Goal: Task Accomplishment & Management: Use online tool/utility

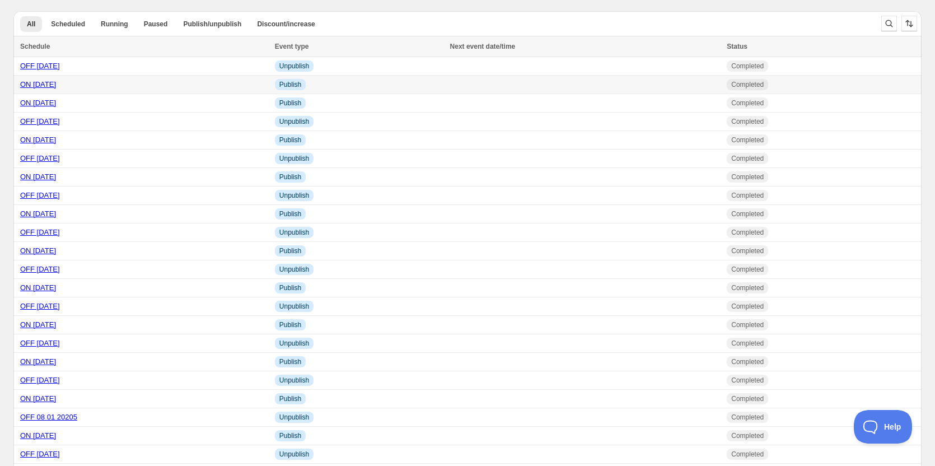
click at [56, 83] on link "ON [DATE]" at bounding box center [38, 84] width 36 height 8
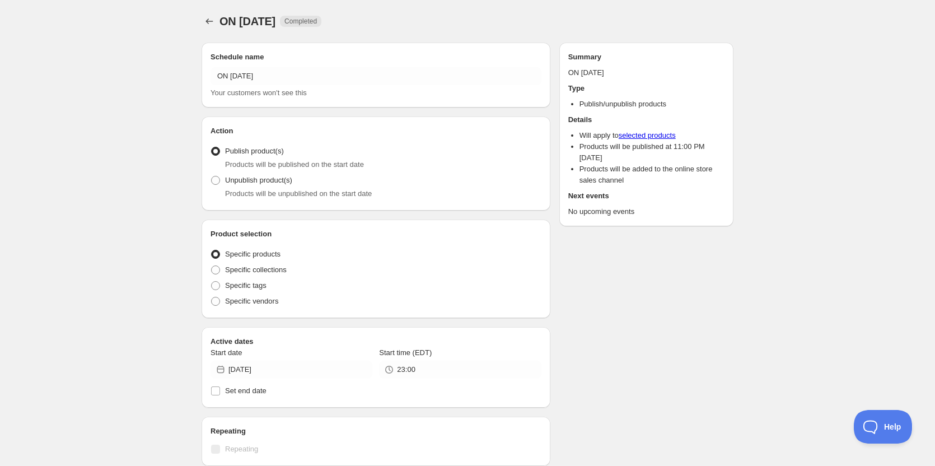
radio input "true"
checkbox input "true"
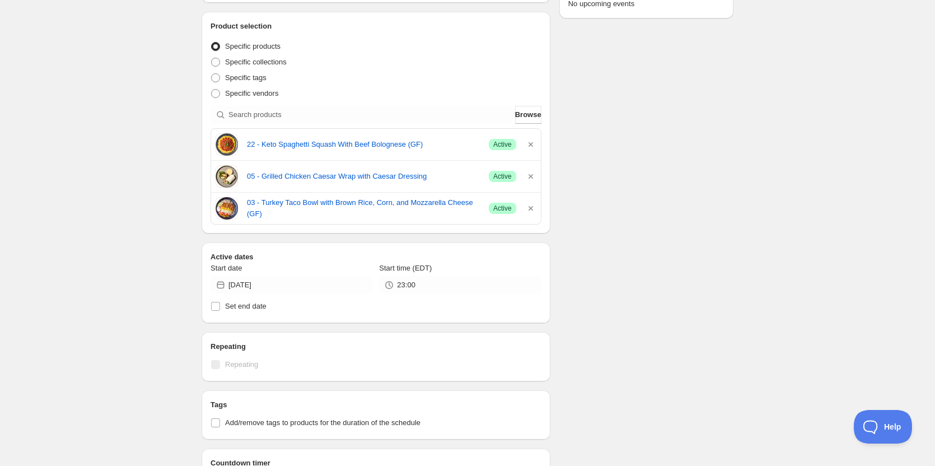
scroll to position [224, 0]
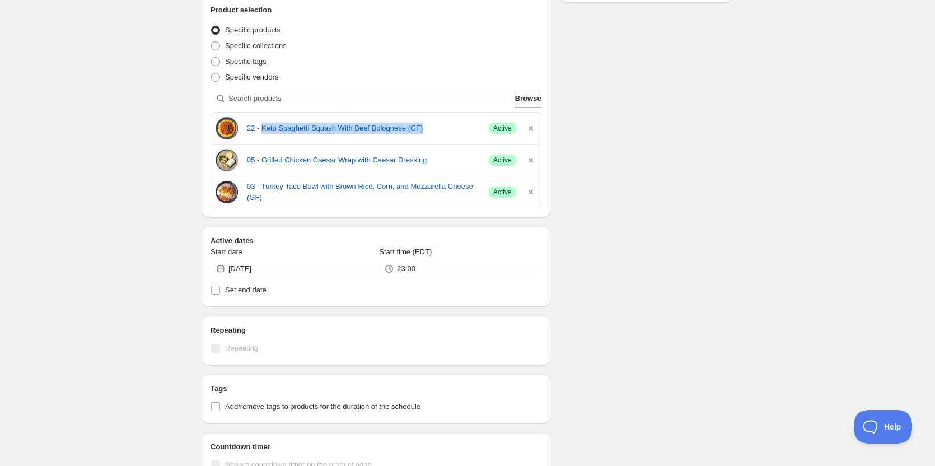
drag, startPoint x: 261, startPoint y: 118, endPoint x: 433, endPoint y: 134, distance: 172.6
click at [433, 134] on div "22 - Keto Spaghetti Squash With Beef Bolognese (GF) Success Active" at bounding box center [376, 128] width 321 height 22
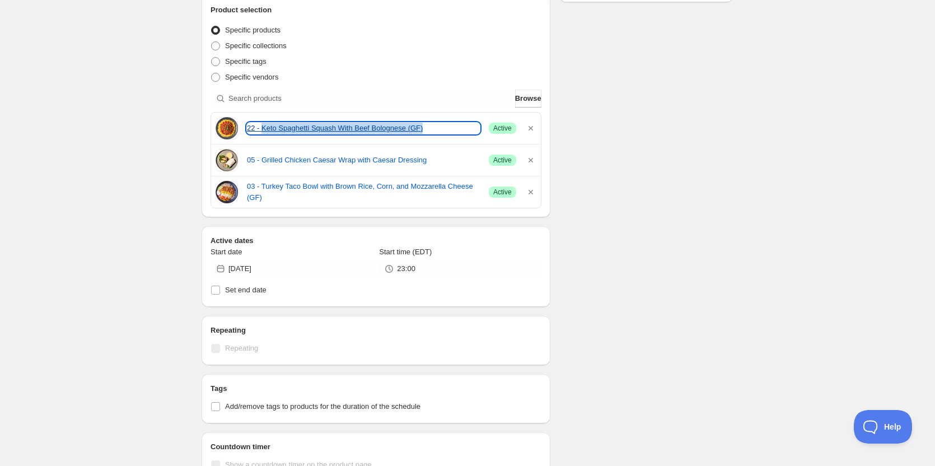
copy link "Keto Spaghetti Squash With Beef Bolognese (GF)"
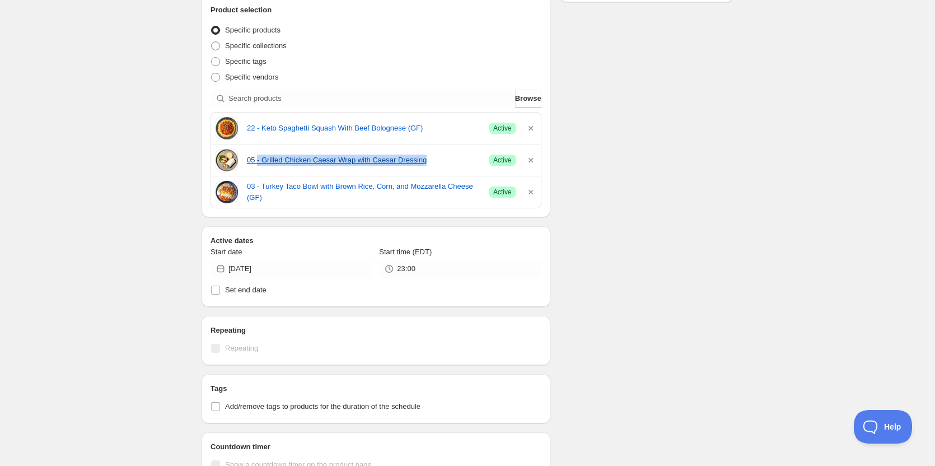
drag, startPoint x: 258, startPoint y: 152, endPoint x: 428, endPoint y: 165, distance: 170.1
click at [428, 165] on div "05 - Grilled Chicken Caesar Wrap with Caesar Dressing Success Active" at bounding box center [376, 160] width 321 height 22
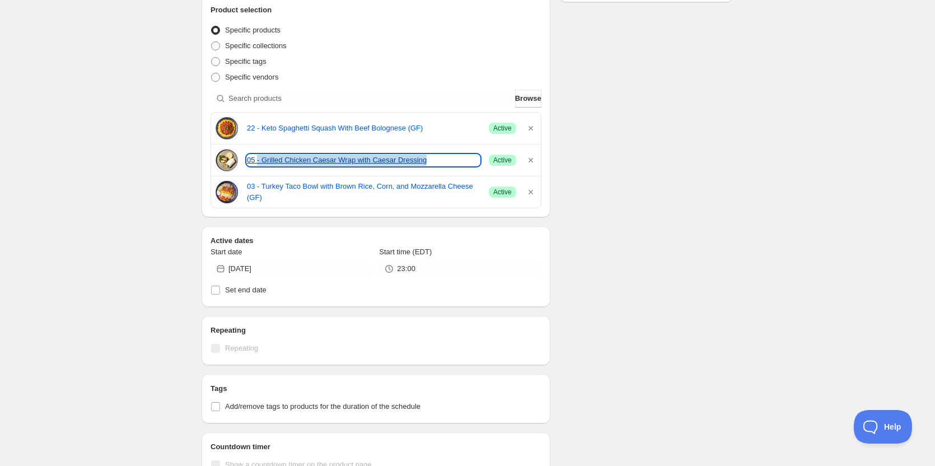
copy link "- Grilled Chicken Caesar Wrap with Caesar Dressing"
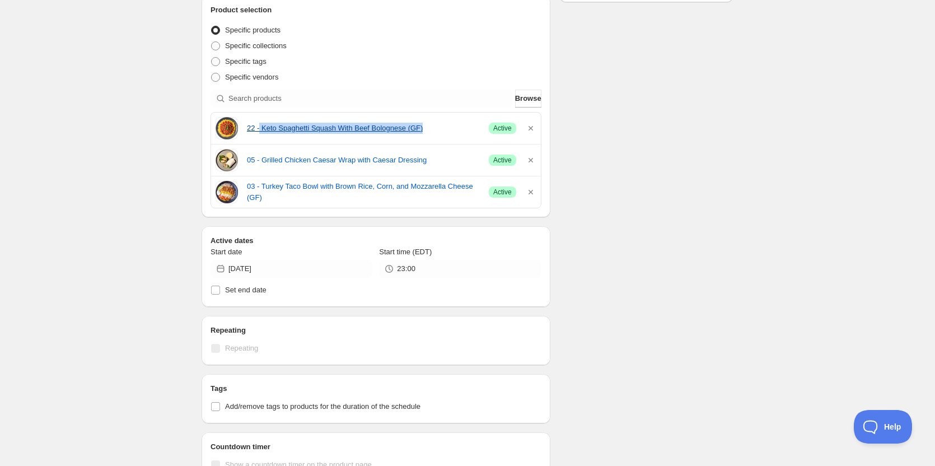
drag, startPoint x: 259, startPoint y: 118, endPoint x: 428, endPoint y: 125, distance: 169.8
click at [428, 125] on div "22 - Keto Spaghetti Squash With Beef Bolognese (GF) Success Active" at bounding box center [376, 128] width 321 height 22
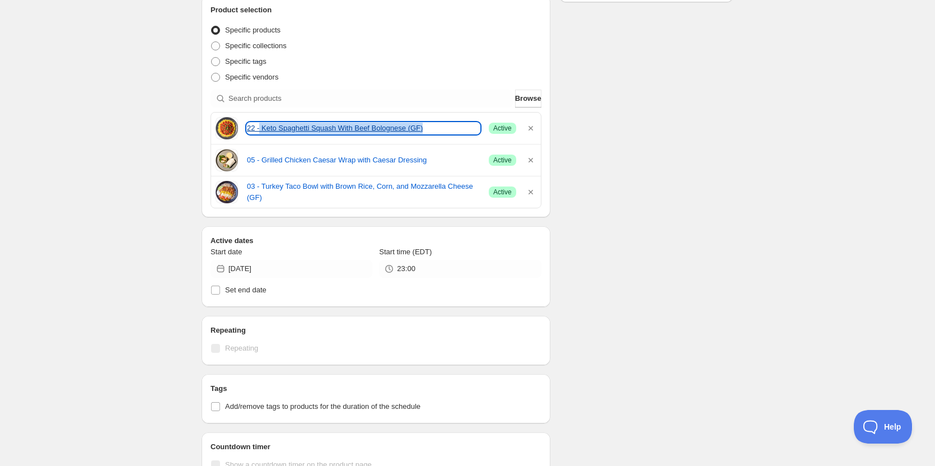
copy link "Keto Spaghetti Squash With Beef Bolognese (GF)"
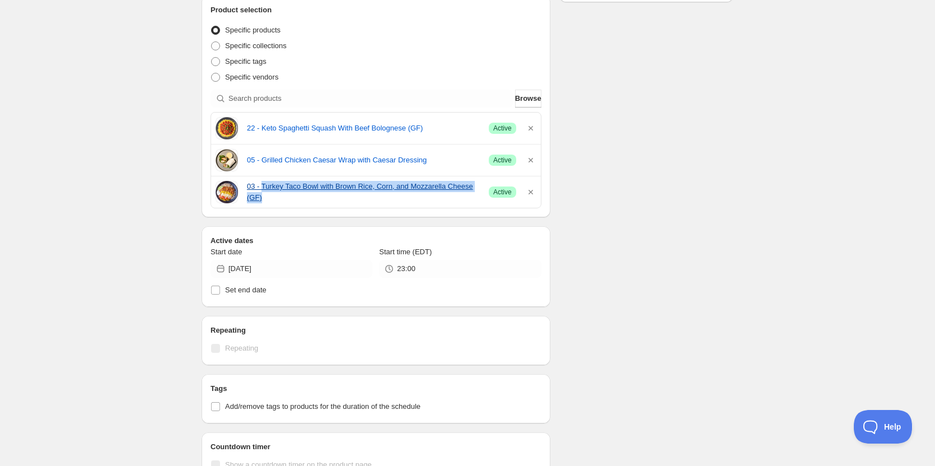
drag, startPoint x: 270, startPoint y: 179, endPoint x: 278, endPoint y: 201, distance: 23.5
click at [278, 201] on div "03 - Turkey Taco Bowl with Brown Rice, Corn, and Mozzarella Cheese (GF) Success…" at bounding box center [376, 191] width 330 height 31
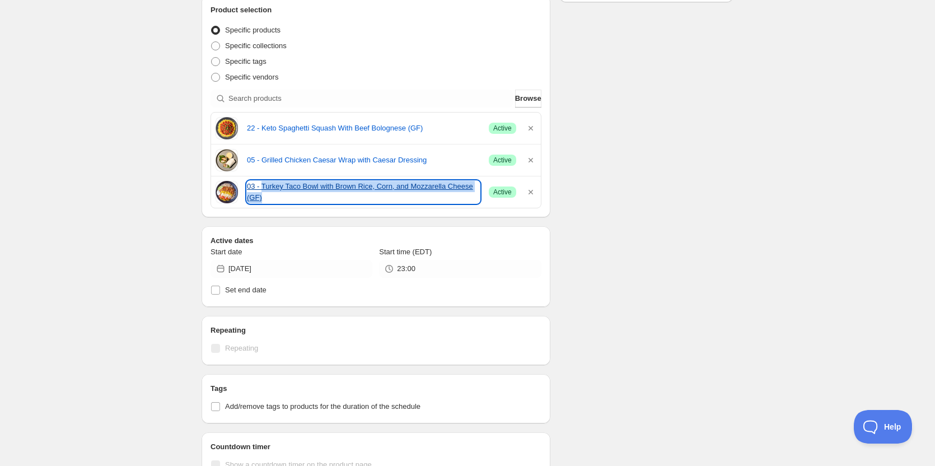
copy link "Turkey Taco Bowl with Brown Rice, Corn, and Mozzarella Cheese (GF)"
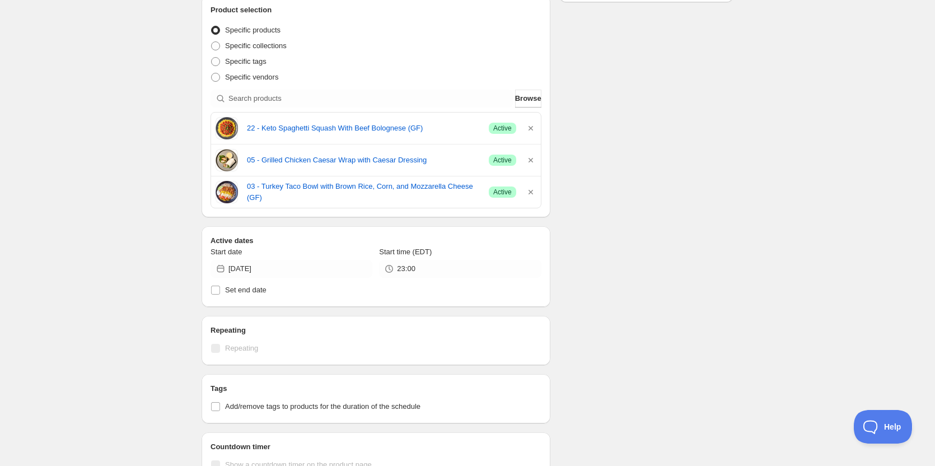
click at [775, 206] on div "ON [DATE]. This page is ready ON [DATE] Completed Duplicate Activate Deactivate…" at bounding box center [467, 259] width 935 height 967
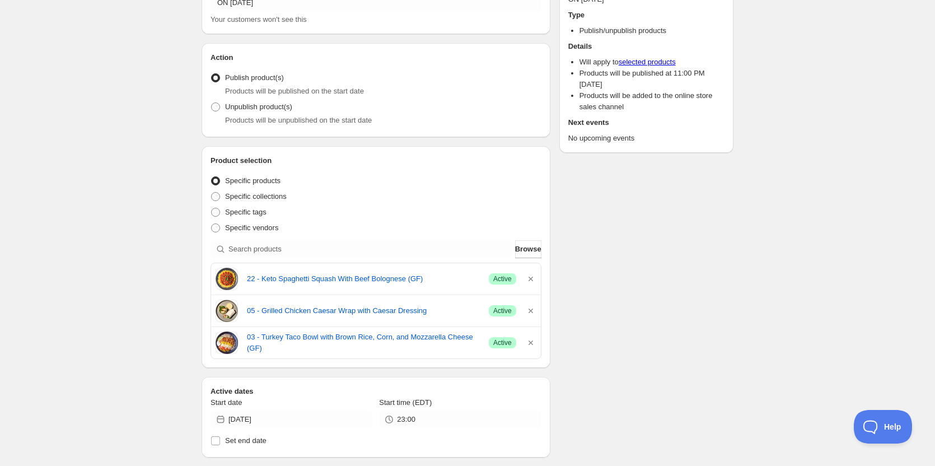
scroll to position [112, 0]
